Goal: Task Accomplishment & Management: Manage account settings

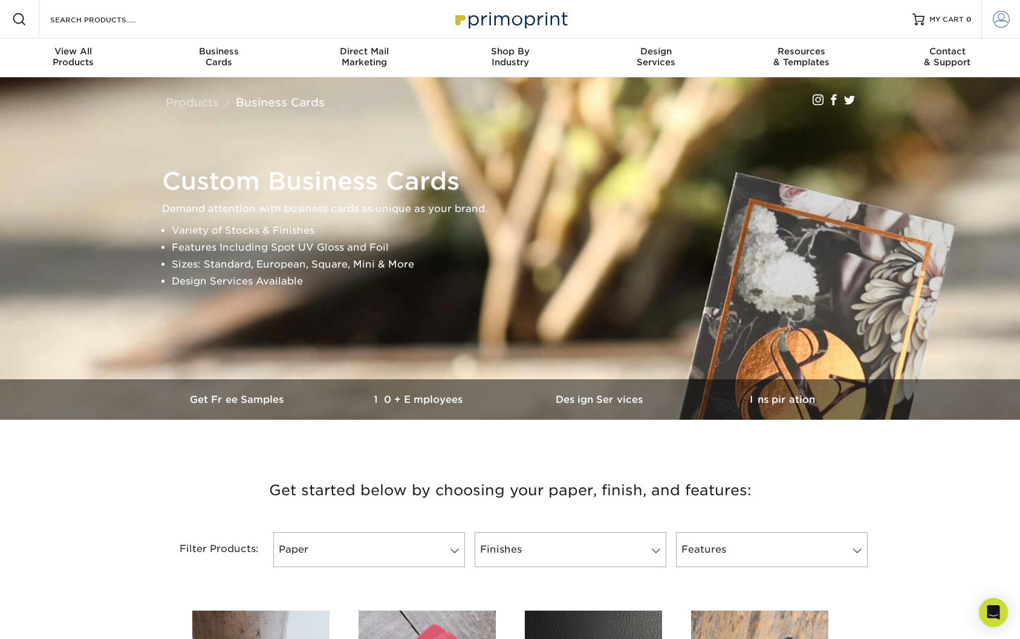
drag, startPoint x: 949, startPoint y: 13, endPoint x: 1008, endPoint y: 16, distance: 58.7
click at [949, 13] on link "MY CART 0" at bounding box center [941, 19] width 59 height 39
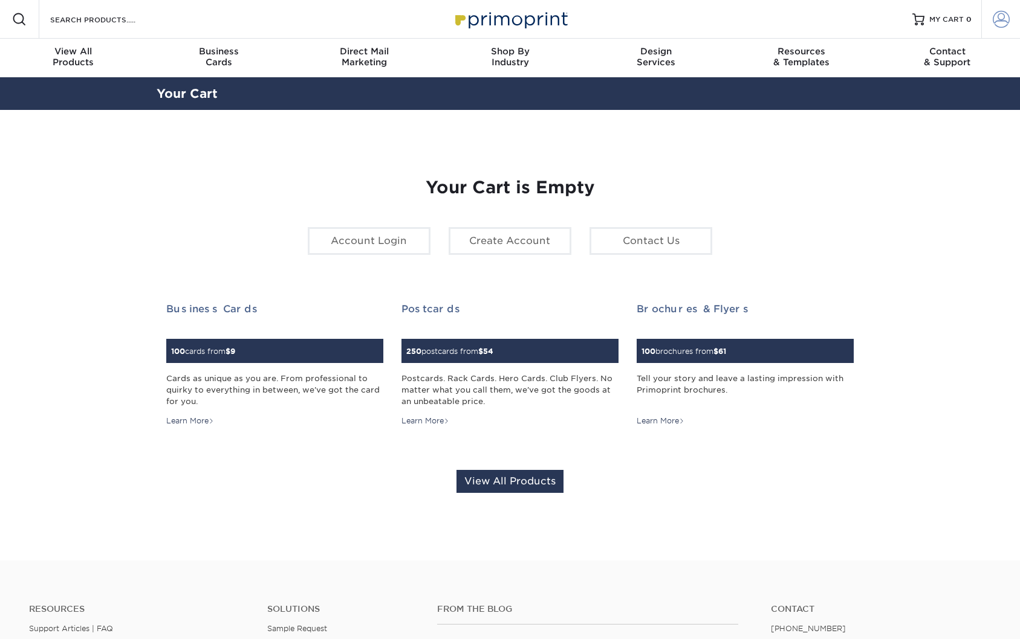
click at [1001, 19] on span at bounding box center [1000, 19] width 17 height 17
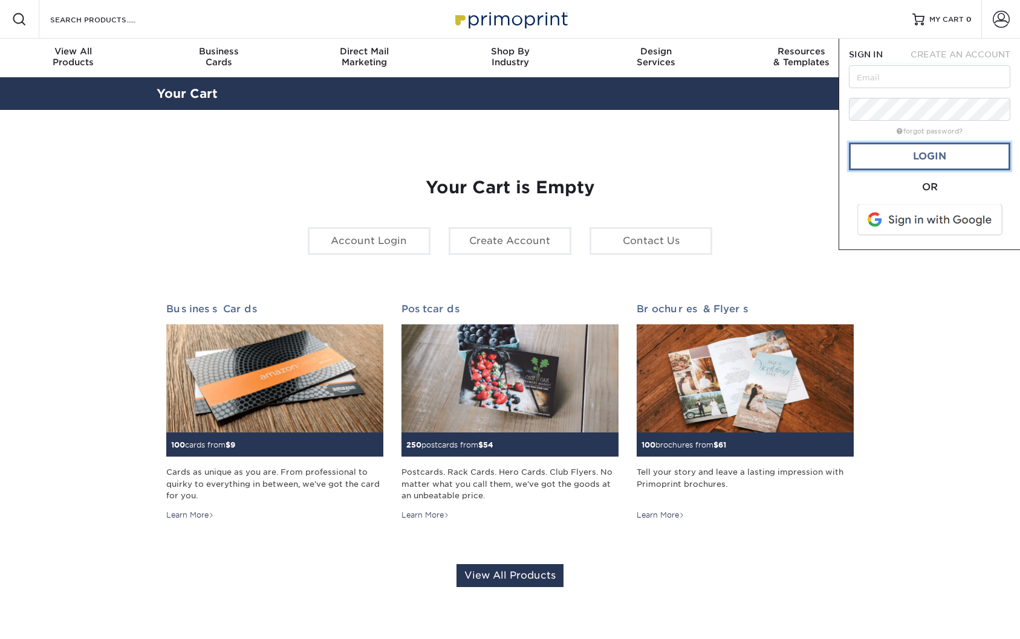
click at [936, 153] on link "Login" at bounding box center [929, 157] width 161 height 28
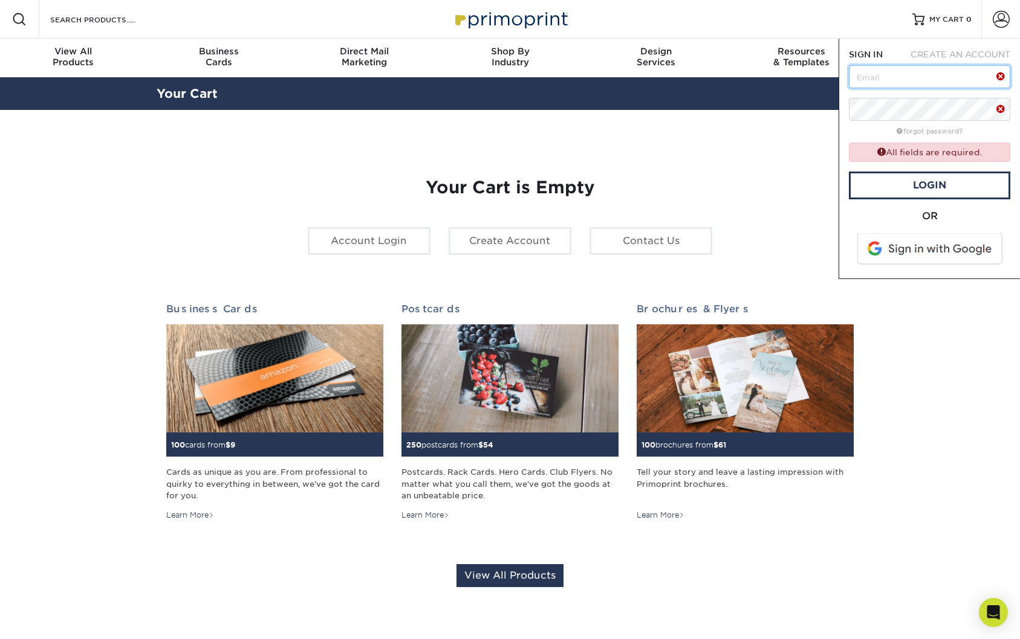
click at [906, 79] on input "text" at bounding box center [929, 76] width 161 height 23
type input "carli@shipshapedhome.com"
